Goal: Find specific page/section: Find specific page/section

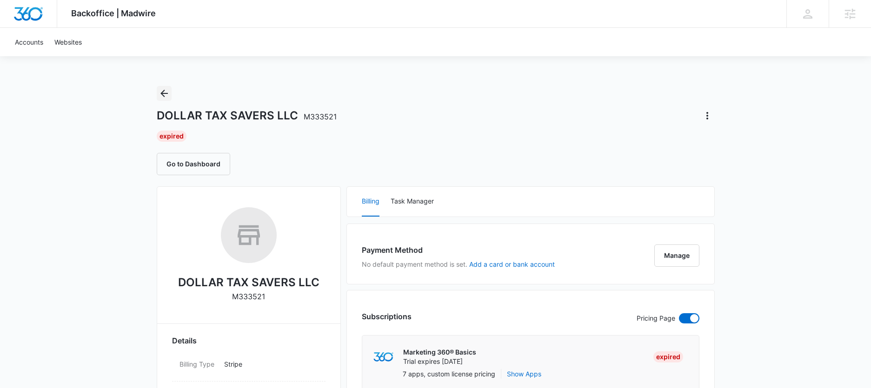
click at [166, 90] on icon "Back" at bounding box center [164, 93] width 11 height 11
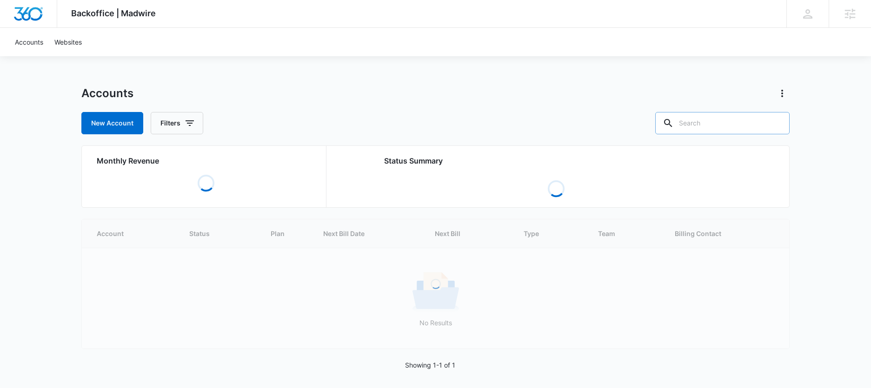
click at [711, 128] on input "text" at bounding box center [723, 123] width 134 height 22
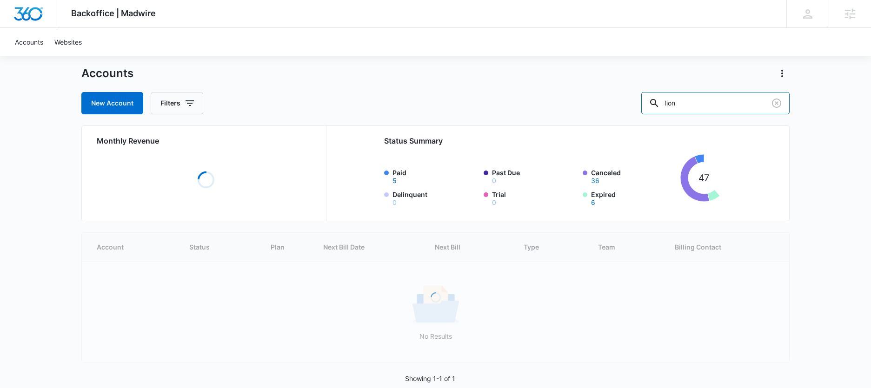
scroll to position [34, 0]
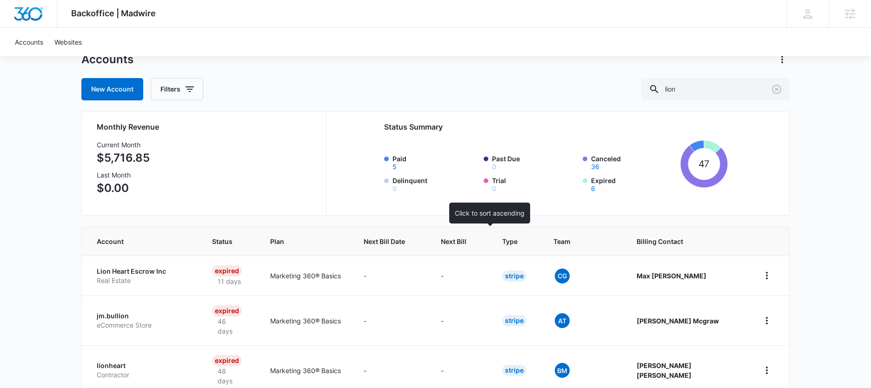
click at [473, 254] on th "Next Bill" at bounding box center [460, 242] width 61 height 28
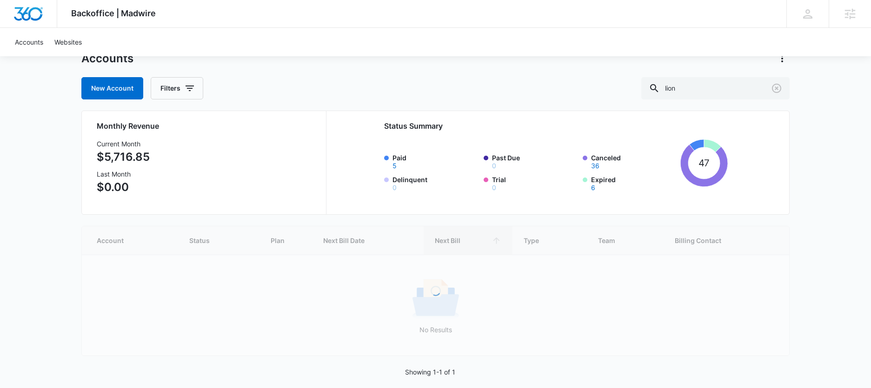
scroll to position [46, 0]
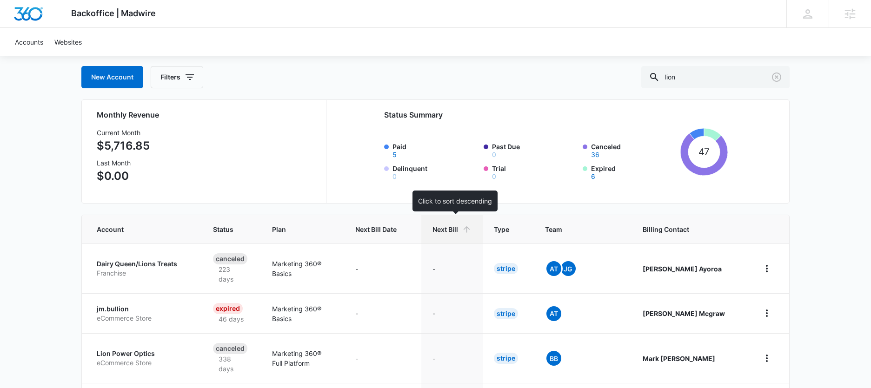
click at [462, 228] on div "Next Bill" at bounding box center [452, 230] width 39 height 10
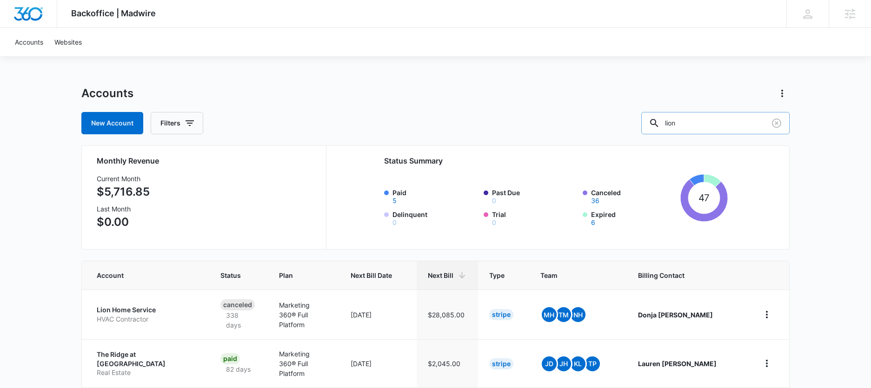
click at [717, 126] on input "lion" at bounding box center [716, 123] width 148 height 22
type input "hvac"
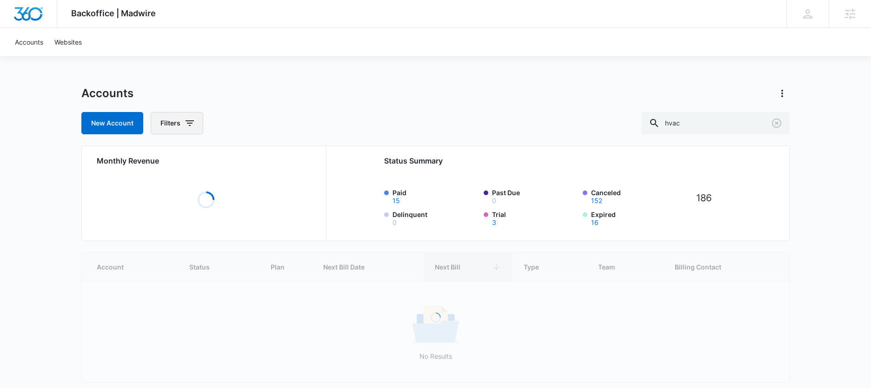
click at [165, 119] on button "Filters" at bounding box center [177, 123] width 53 height 22
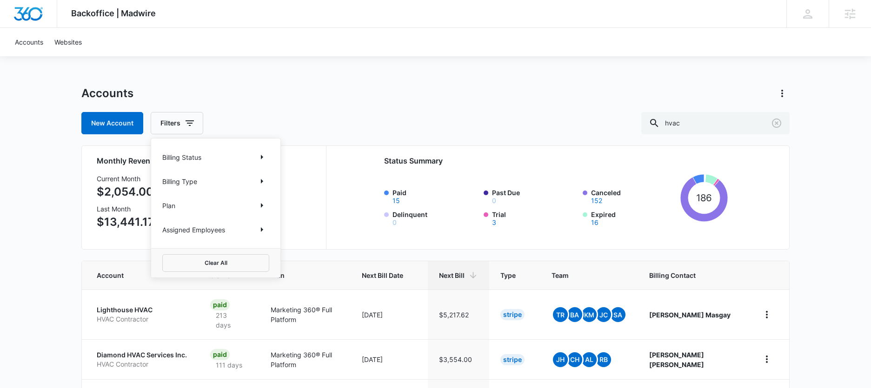
click at [564, 88] on div "Accounts" at bounding box center [435, 93] width 709 height 15
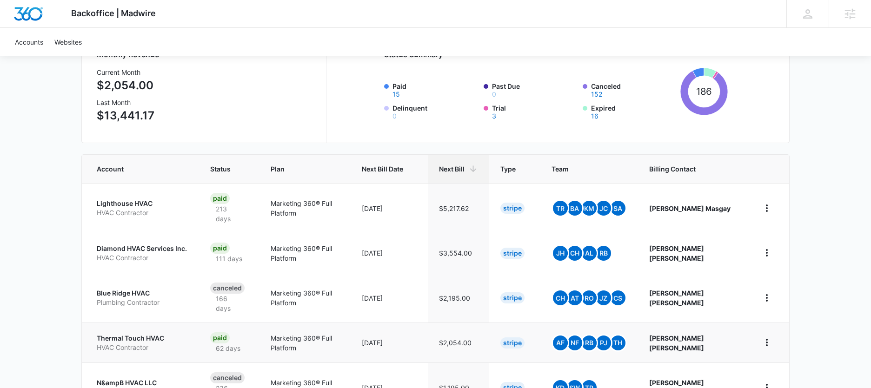
scroll to position [116, 0]
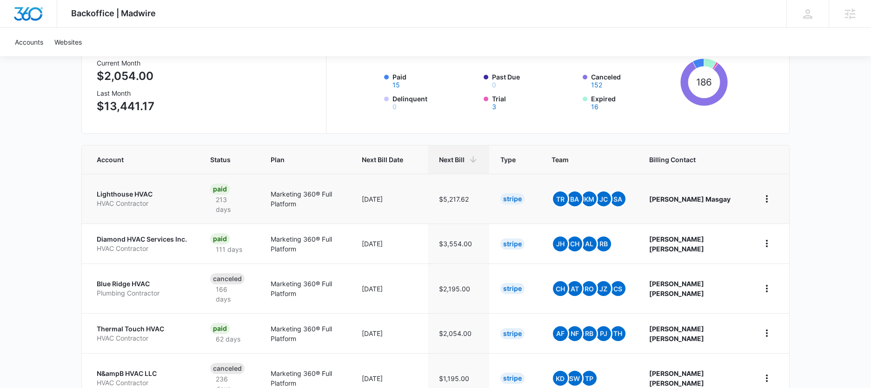
click at [146, 199] on p "HVAC Contractor" at bounding box center [142, 203] width 91 height 9
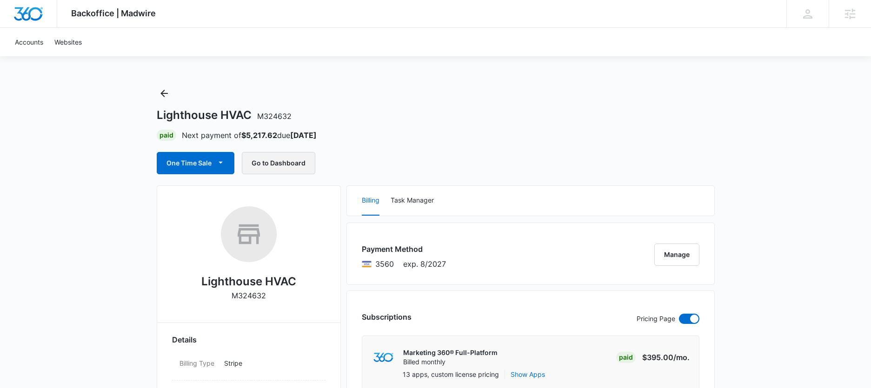
click at [287, 171] on button "Go to Dashboard" at bounding box center [279, 163] width 74 height 22
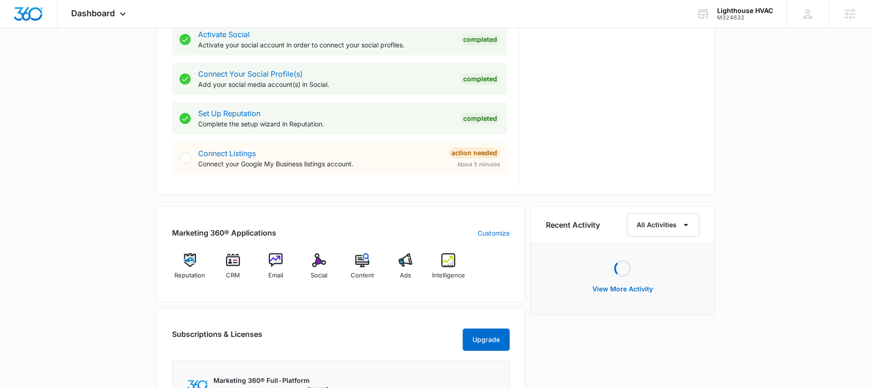
scroll to position [458, 0]
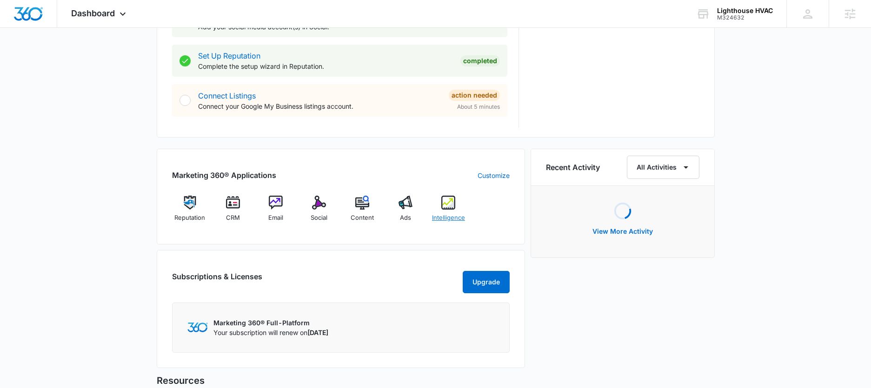
click at [464, 209] on div "Intelligence" at bounding box center [449, 212] width 36 height 33
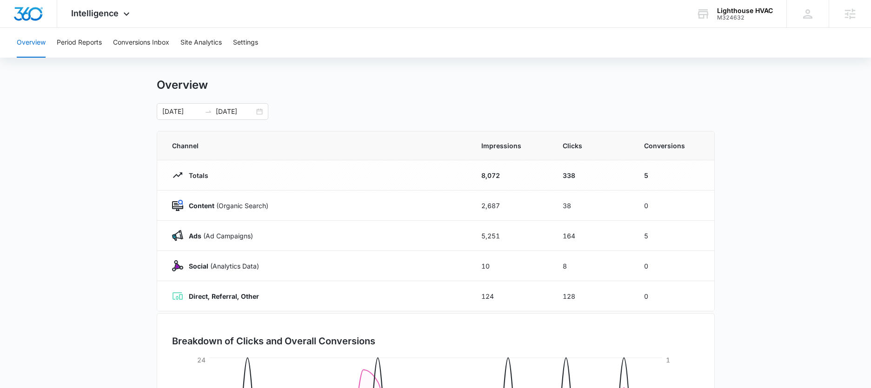
scroll to position [11, 0]
